Goal: Task Accomplishment & Management: Use online tool/utility

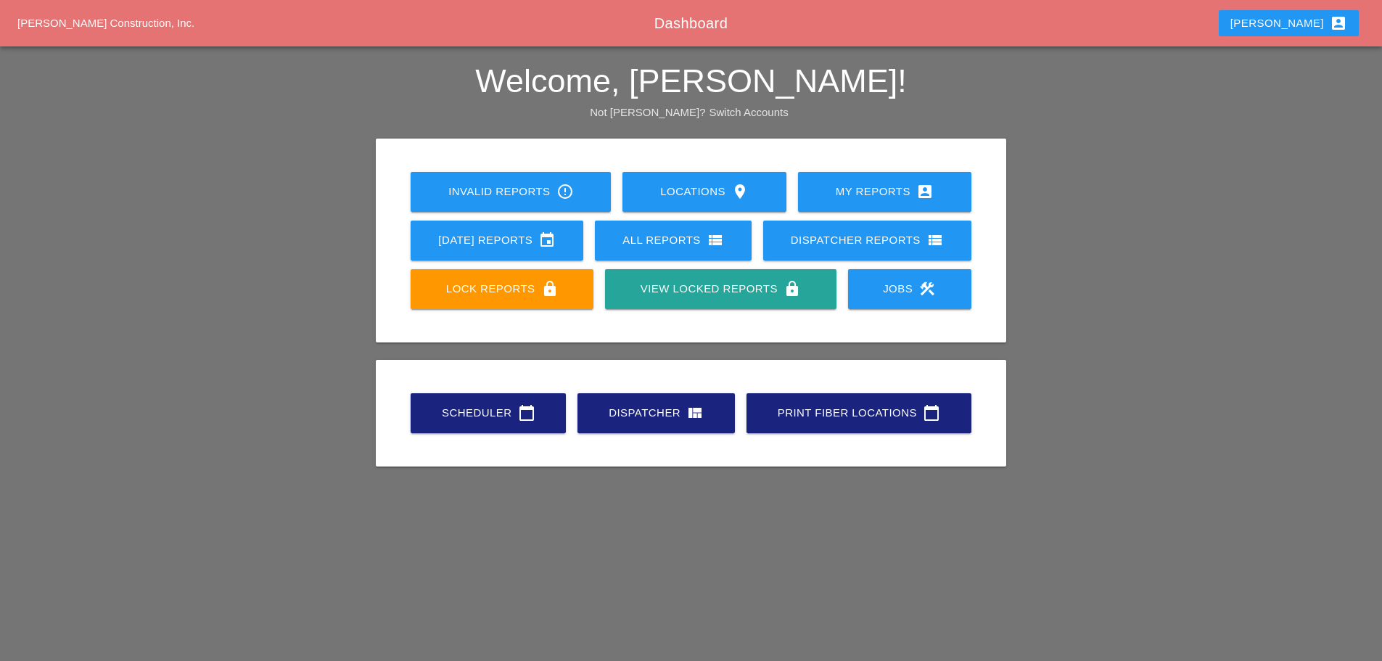
click at [487, 417] on div "Scheduler calendar_today" at bounding box center [488, 412] width 109 height 17
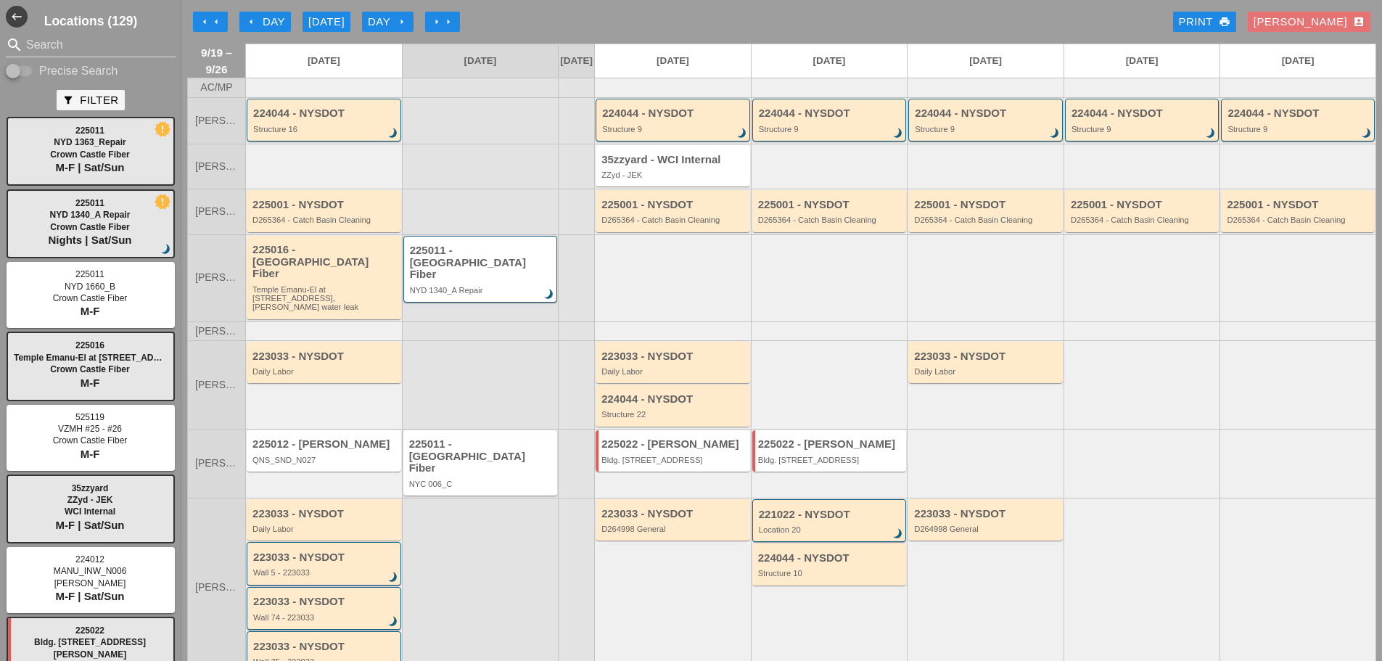
click at [649, 461] on div "225022 - Hugh O'Kane Bldg. 130 5th Ave" at bounding box center [672, 463] width 157 height 69
click at [651, 456] on div "Bldg. [STREET_ADDRESS]" at bounding box center [673, 460] width 145 height 9
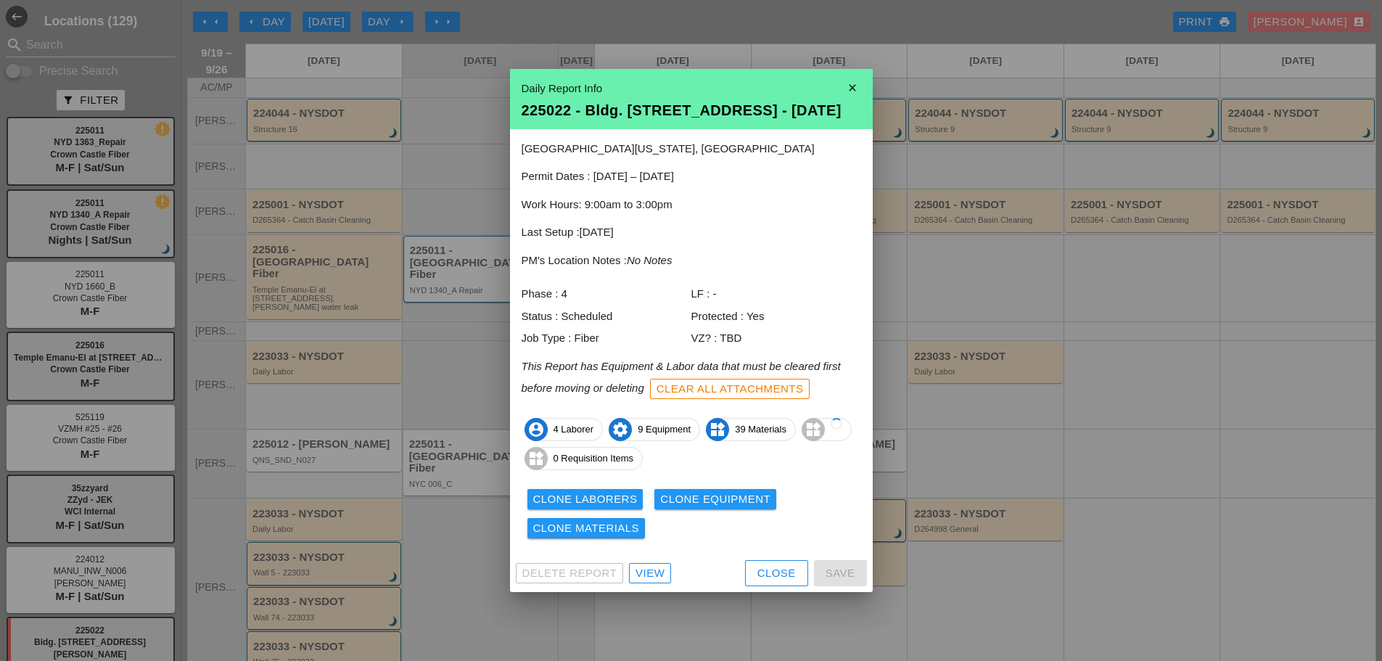
click at [643, 567] on div "View" at bounding box center [650, 573] width 29 height 17
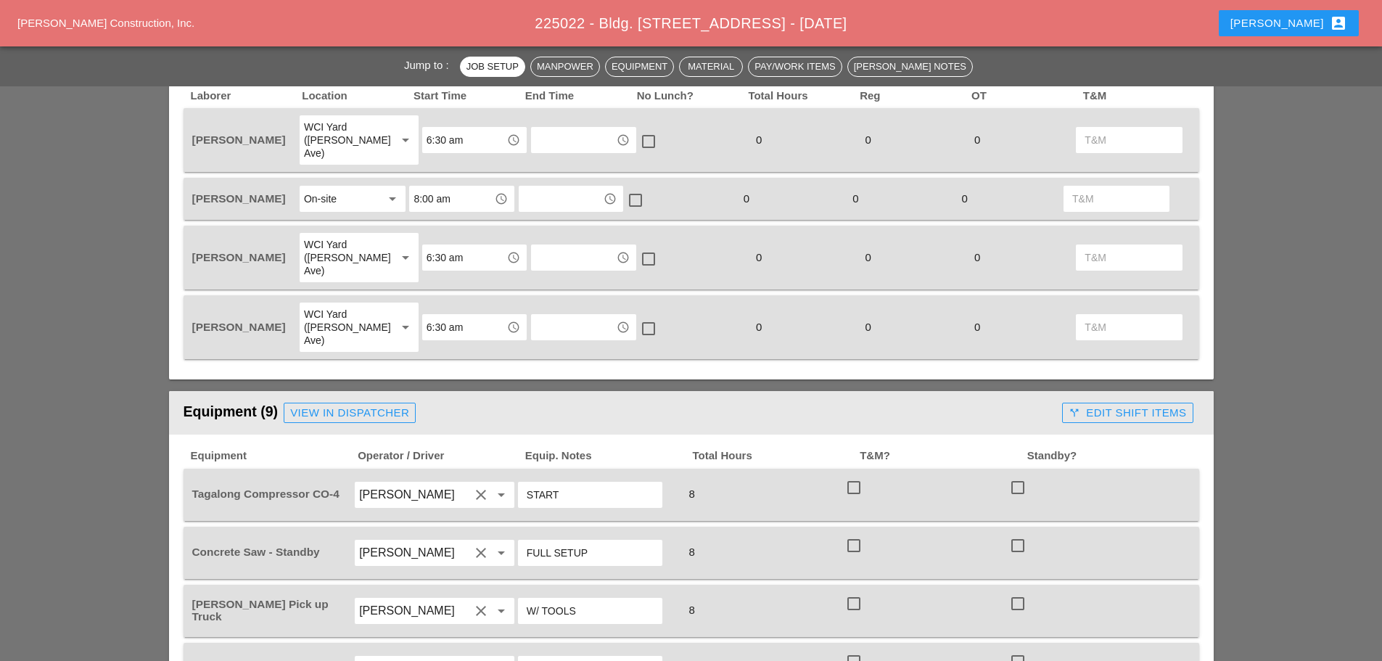
scroll to position [726, 0]
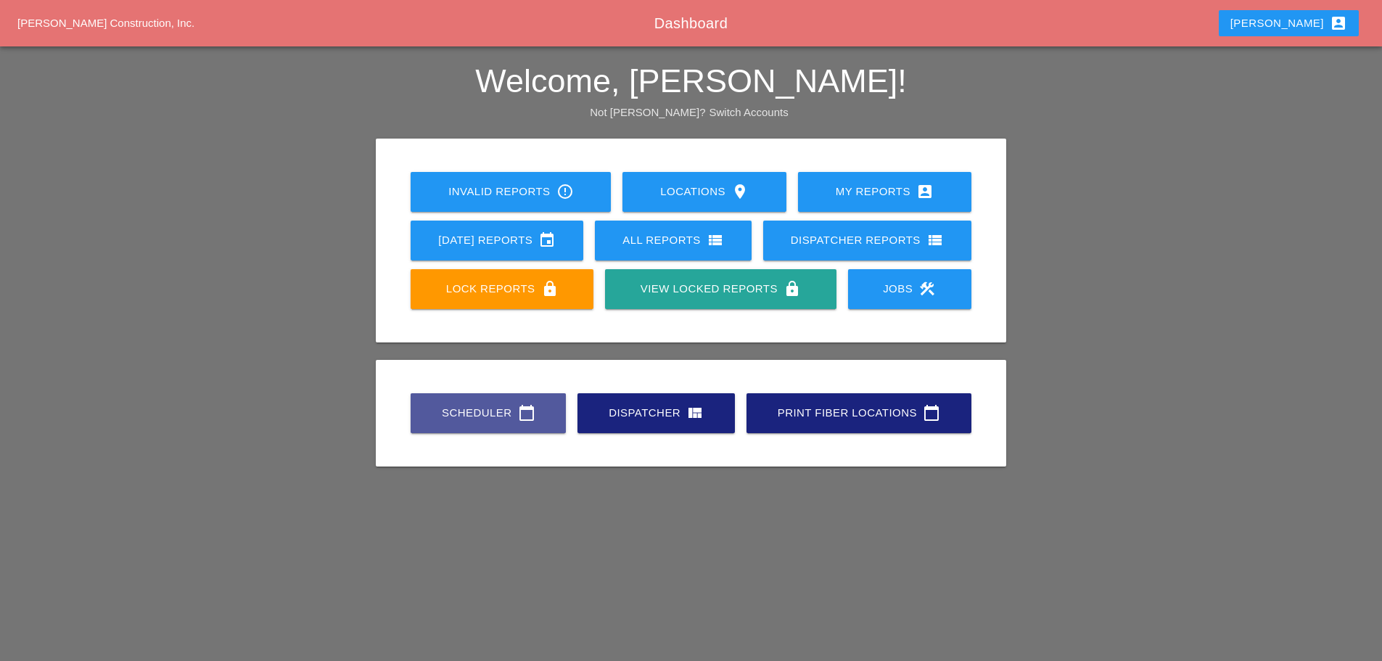
click at [487, 419] on div "Scheduler calendar_today" at bounding box center [488, 412] width 109 height 17
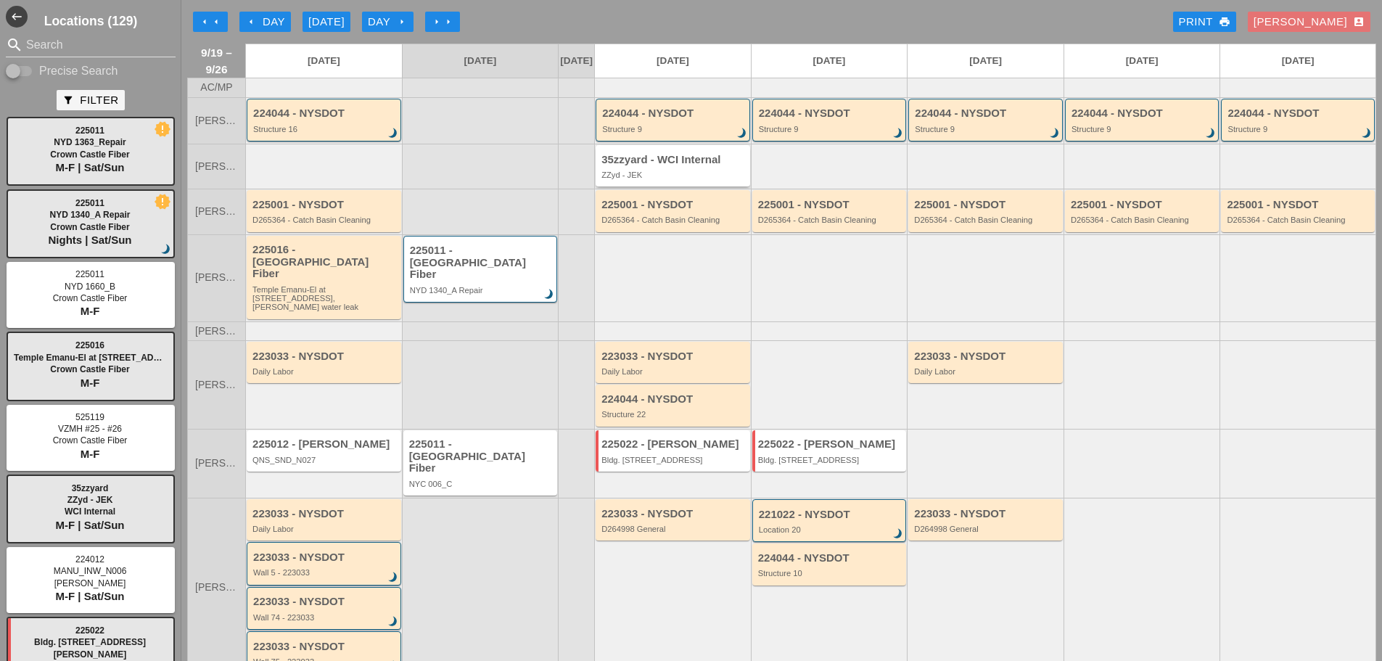
click at [646, 180] on div "35zzyard - WCI Internal ZZyd - JEK" at bounding box center [673, 167] width 145 height 26
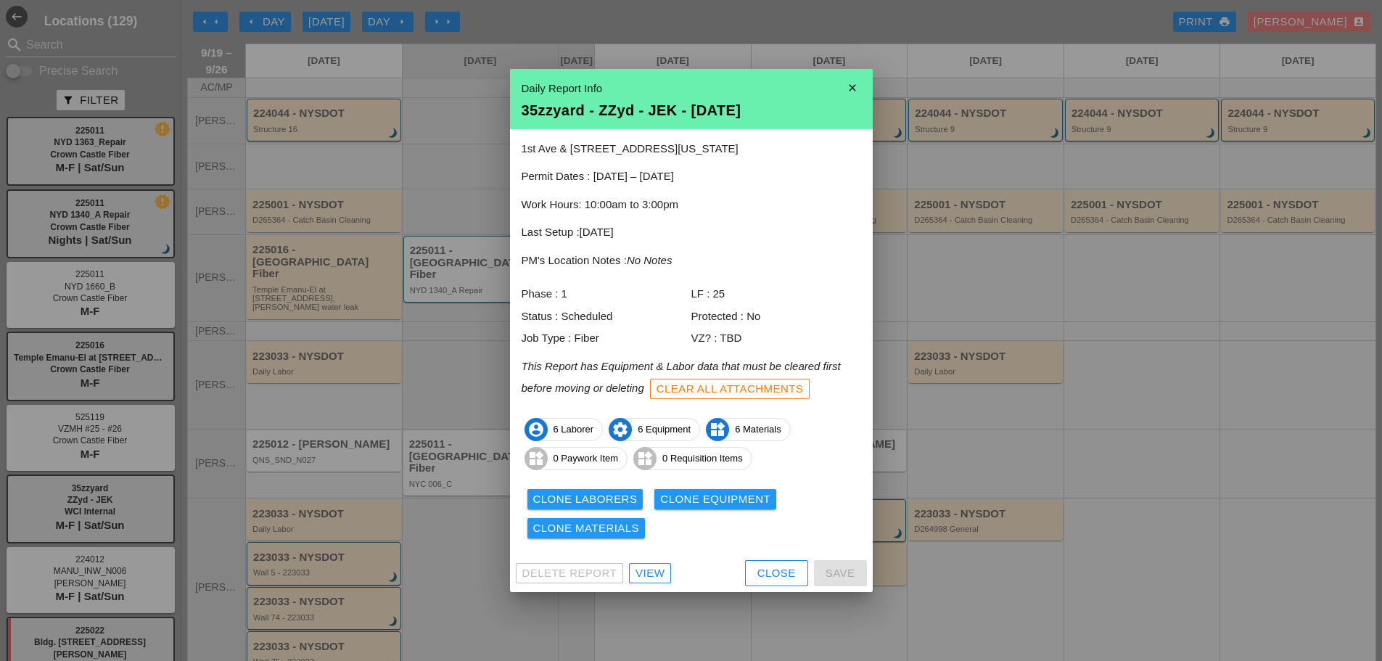
click at [650, 571] on div "View" at bounding box center [650, 573] width 29 height 17
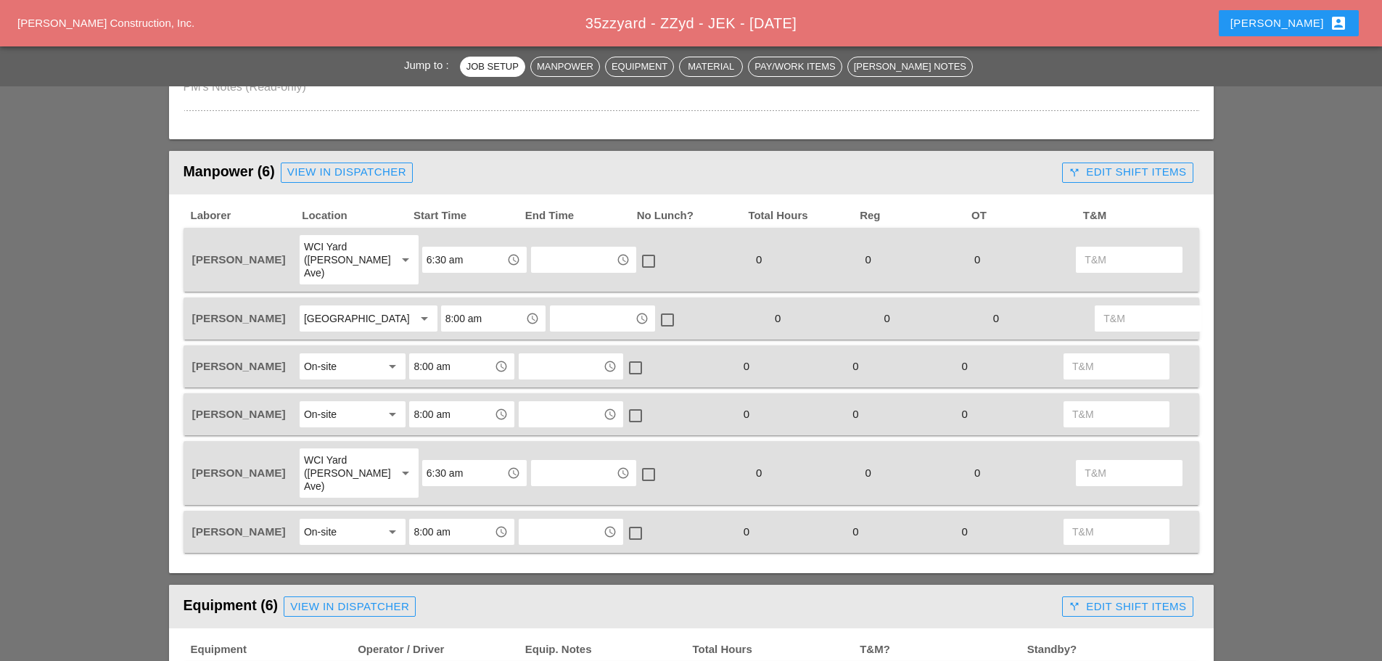
scroll to position [653, 0]
